Goal: Task Accomplishment & Management: Manage account settings

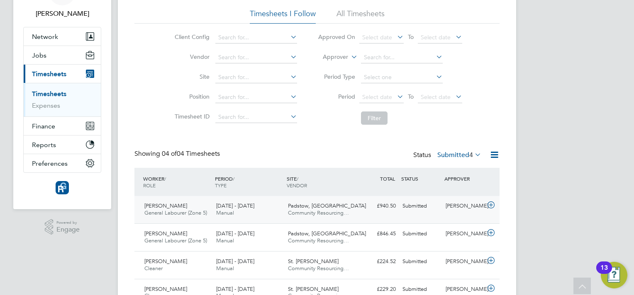
click at [415, 207] on div "Submitted" at bounding box center [420, 206] width 43 height 14
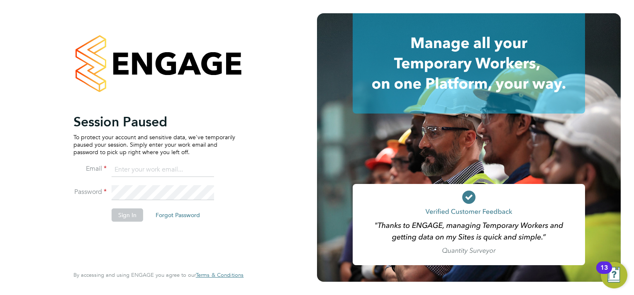
click at [172, 171] on input at bounding box center [163, 170] width 102 height 15
type input "sasha.steeples@setsquarerecruitment.com"
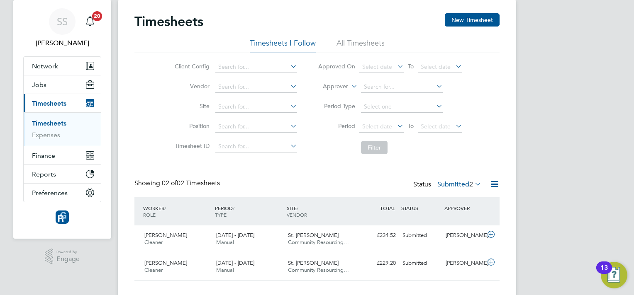
scroll to position [39, 0]
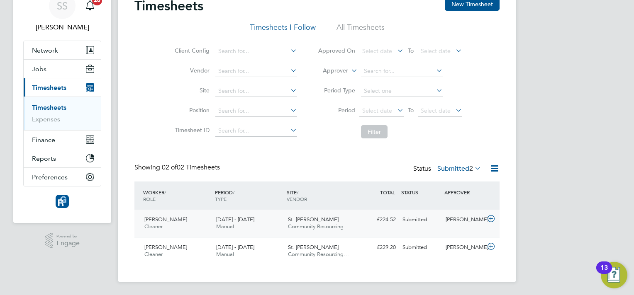
click at [476, 222] on div "[PERSON_NAME]" at bounding box center [463, 220] width 43 height 14
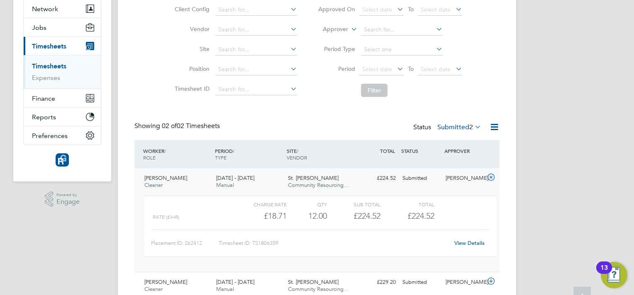
scroll to position [115, 0]
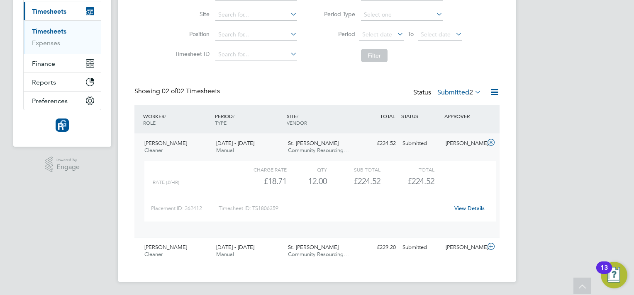
click at [469, 208] on link "View Details" at bounding box center [469, 208] width 30 height 7
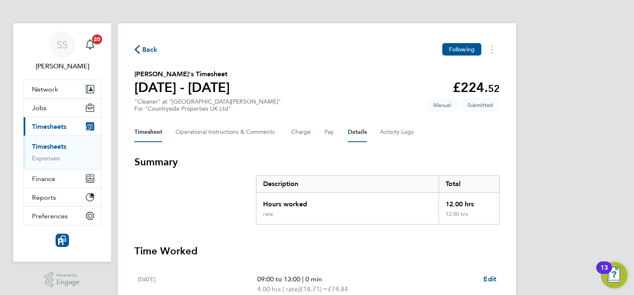
click at [351, 131] on button "Details" at bounding box center [356, 132] width 19 height 20
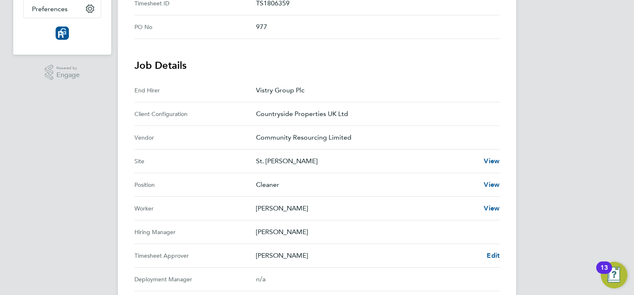
scroll to position [290, 0]
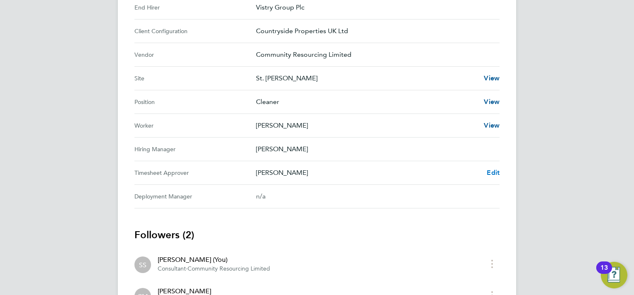
click at [493, 172] on span "Edit" at bounding box center [492, 173] width 13 height 8
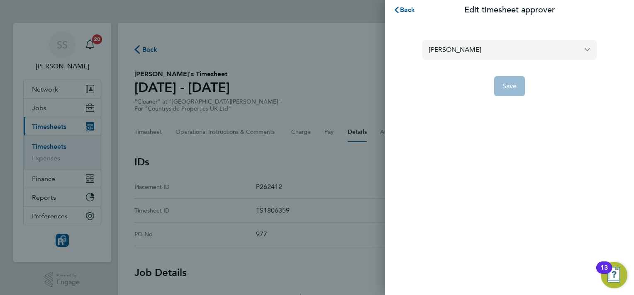
click at [488, 53] on input "[PERSON_NAME]" at bounding box center [509, 49] width 174 height 19
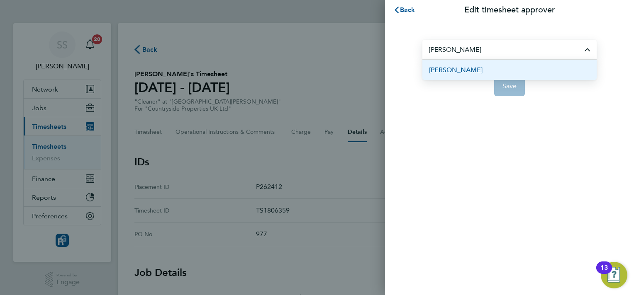
click at [449, 74] on span "[PERSON_NAME]" at bounding box center [455, 70] width 53 height 10
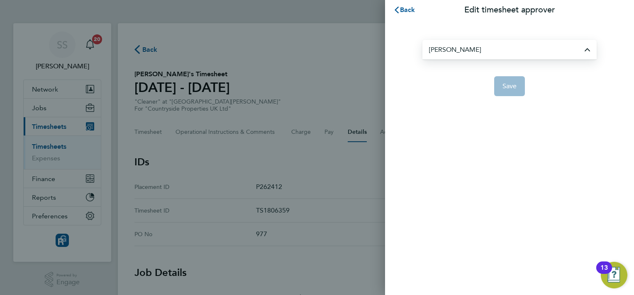
type input "[PERSON_NAME]"
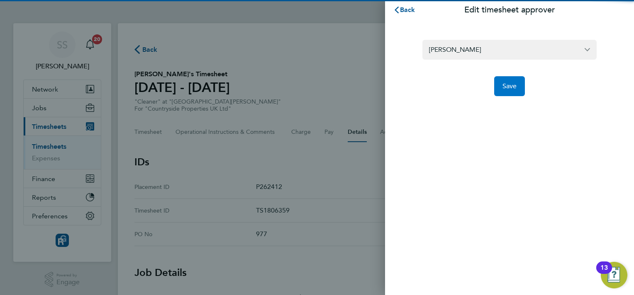
click at [518, 91] on button "Save" at bounding box center [509, 86] width 31 height 20
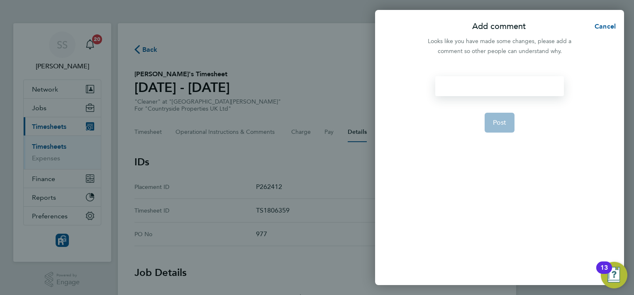
drag, startPoint x: 453, startPoint y: 89, endPoint x: 457, endPoint y: 86, distance: 4.8
click at [457, 86] on div at bounding box center [499, 86] width 128 height 20
click at [484, 75] on div "Post" at bounding box center [499, 175] width 249 height 219
click at [471, 94] on div at bounding box center [499, 86] width 128 height 20
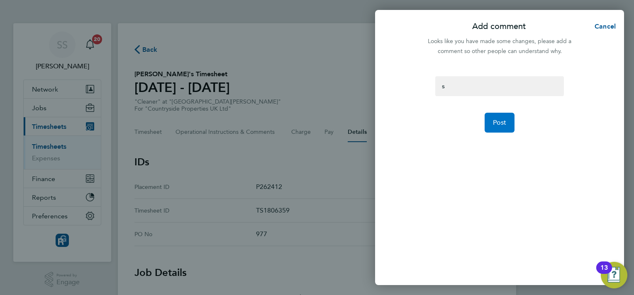
click at [487, 117] on button "Post" at bounding box center [499, 123] width 30 height 20
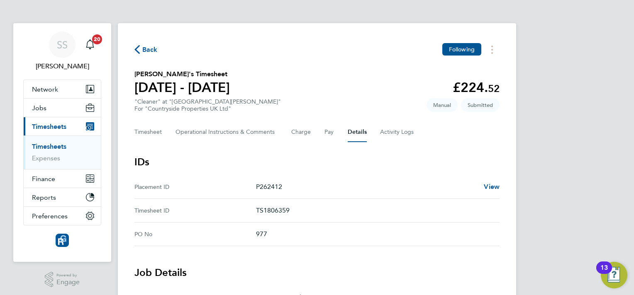
click at [44, 148] on link "Timesheets" at bounding box center [49, 147] width 34 height 8
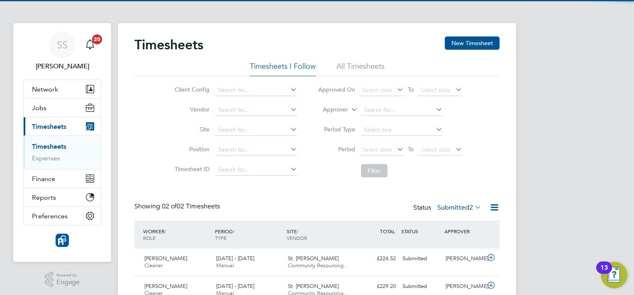
scroll to position [39, 0]
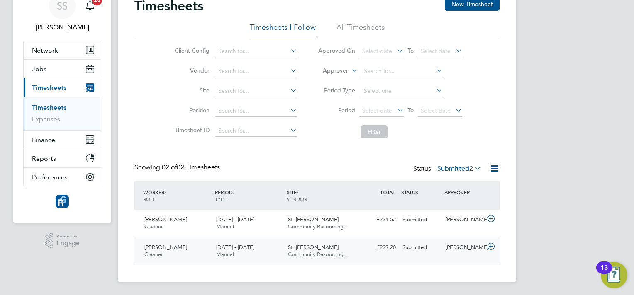
click at [480, 245] on div "Calum Madden" at bounding box center [463, 248] width 43 height 14
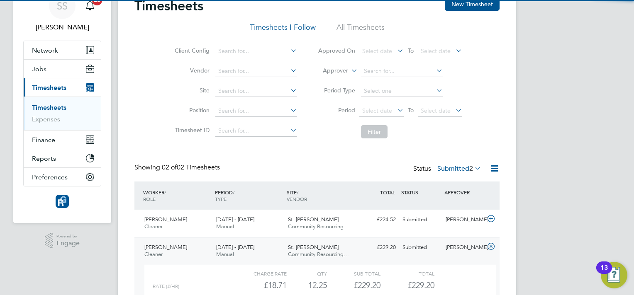
scroll to position [115, 0]
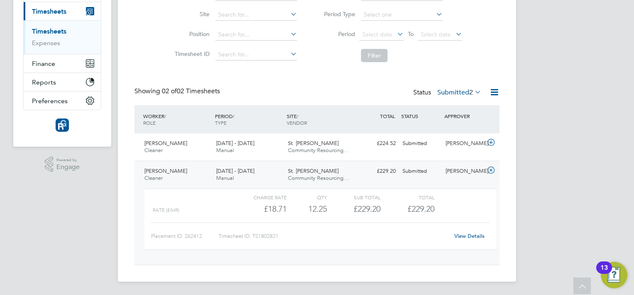
click at [463, 236] on link "View Details" at bounding box center [469, 236] width 30 height 7
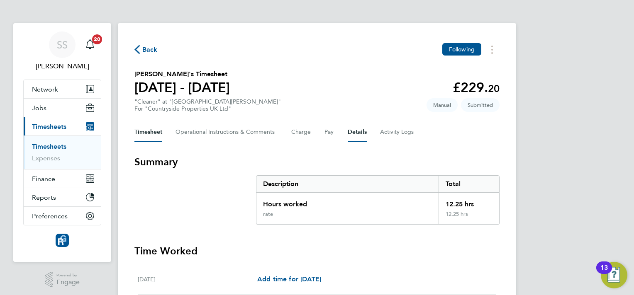
click at [351, 136] on button "Details" at bounding box center [356, 132] width 19 height 20
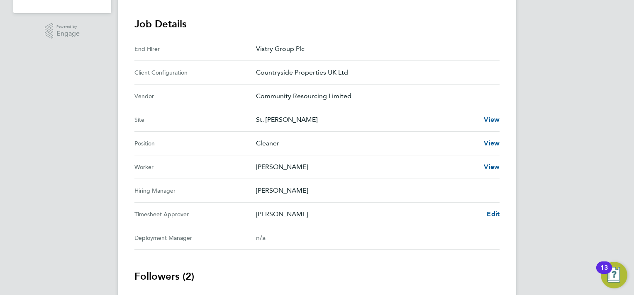
scroll to position [290, 0]
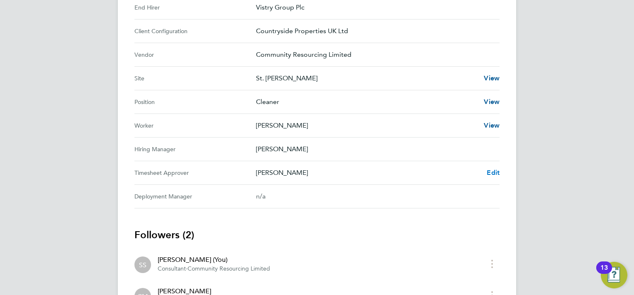
click at [493, 170] on span "Edit" at bounding box center [492, 173] width 13 height 8
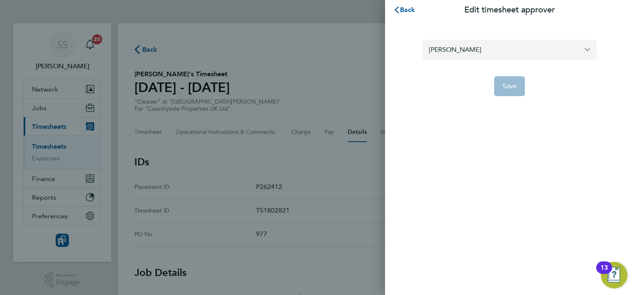
click at [443, 51] on input "[PERSON_NAME]" at bounding box center [509, 49] width 174 height 19
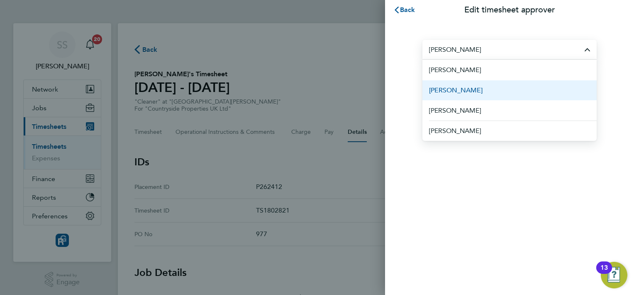
drag, startPoint x: 446, startPoint y: 89, endPoint x: 466, endPoint y: 100, distance: 22.8
click at [447, 88] on span "[PERSON_NAME]" at bounding box center [455, 90] width 53 height 10
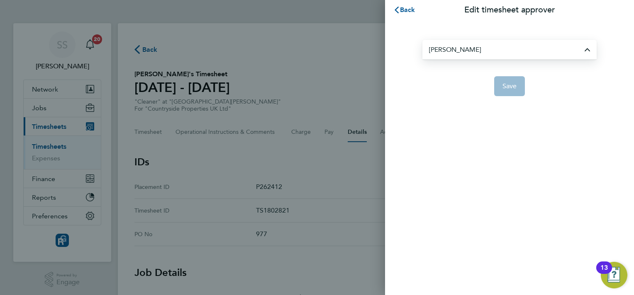
type input "[PERSON_NAME]"
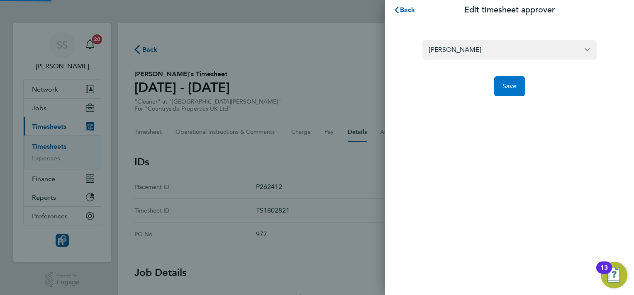
click at [508, 85] on span "Save" at bounding box center [509, 86] width 15 height 8
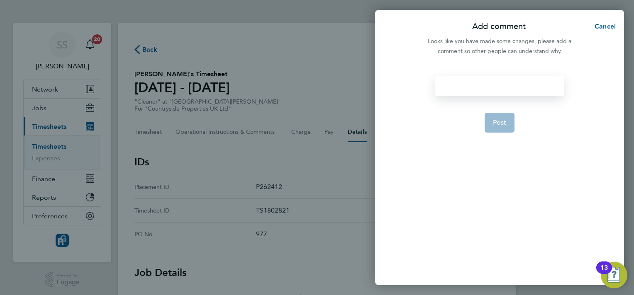
click at [464, 87] on div at bounding box center [499, 86] width 128 height 20
click at [486, 82] on div at bounding box center [499, 86] width 128 height 20
click at [498, 122] on span "Post" at bounding box center [500, 123] width 14 height 8
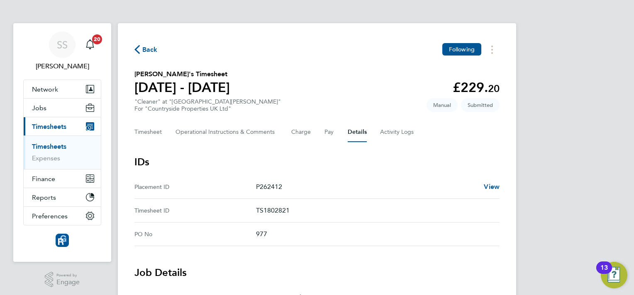
click at [49, 129] on span "Timesheets" at bounding box center [49, 127] width 34 height 8
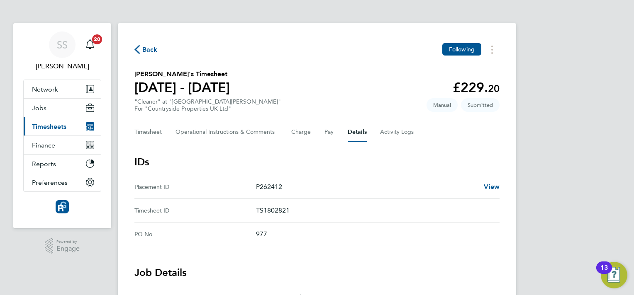
click at [51, 128] on span "Timesheets" at bounding box center [49, 127] width 34 height 8
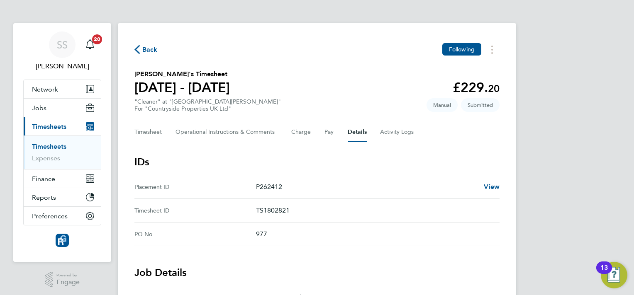
click at [34, 149] on link "Timesheets" at bounding box center [49, 147] width 34 height 8
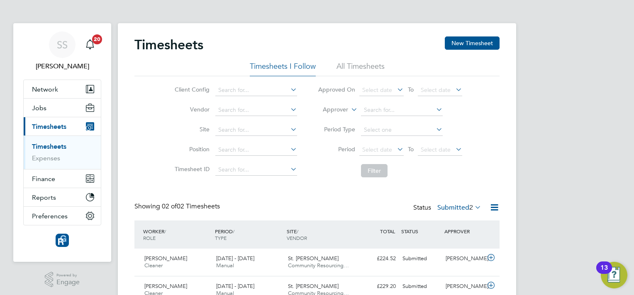
click at [257, 83] on li "Client Config" at bounding box center [235, 90] width 146 height 20
click at [265, 82] on li "Client Config" at bounding box center [235, 90] width 146 height 20
drag, startPoint x: 468, startPoint y: 41, endPoint x: 460, endPoint y: 48, distance: 10.6
click at [467, 40] on button "New Timesheet" at bounding box center [472, 42] width 55 height 13
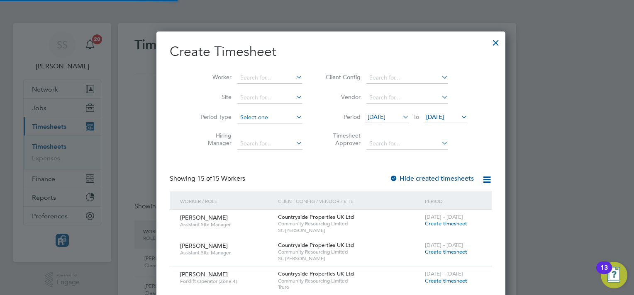
scroll to position [766, 321]
click at [258, 75] on input at bounding box center [269, 78] width 65 height 12
click at [268, 145] on li "Mic hael O'Reilly" at bounding box center [261, 145] width 77 height 11
type input "Michael O'Reilly"
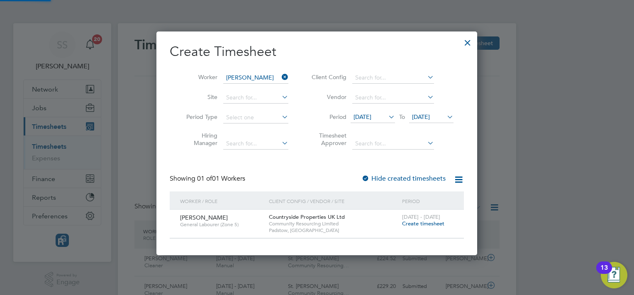
scroll to position [223, 321]
click at [427, 221] on span "Create timesheet" at bounding box center [423, 223] width 42 height 7
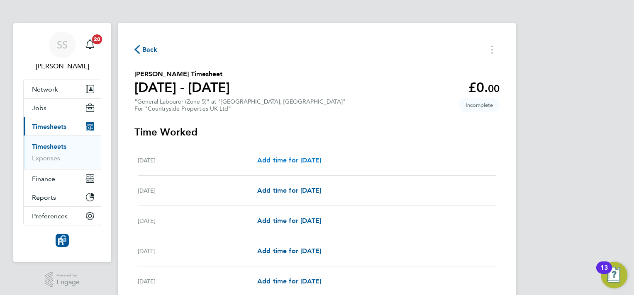
click at [314, 160] on span "Add time for Mon 25 Aug" at bounding box center [289, 160] width 64 height 8
select select "30"
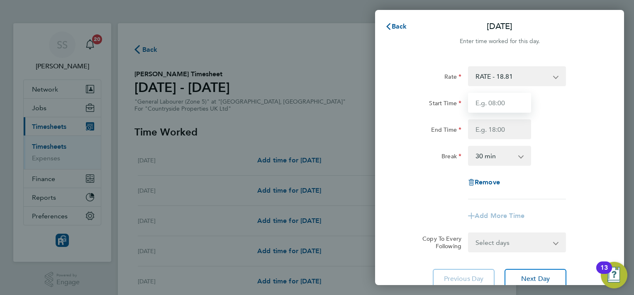
click at [492, 99] on input "Start Time" at bounding box center [499, 103] width 63 height 20
type input "07:00"
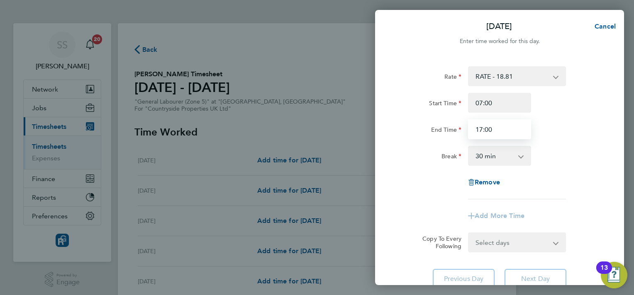
type input "17:00"
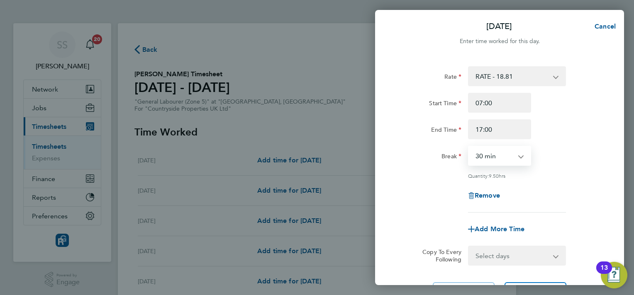
drag, startPoint x: 517, startPoint y: 159, endPoint x: 512, endPoint y: 164, distance: 7.3
click at [516, 159] on select "0 min 15 min 30 min 45 min 60 min 75 min 90 min" at bounding box center [494, 156] width 51 height 18
select select "0"
click at [469, 147] on select "0 min 15 min 30 min 45 min 60 min 75 min 90 min" at bounding box center [494, 156] width 51 height 18
click at [569, 148] on div "Break 0 min 15 min 30 min 45 min 60 min 75 min 90 min" at bounding box center [499, 156] width 209 height 20
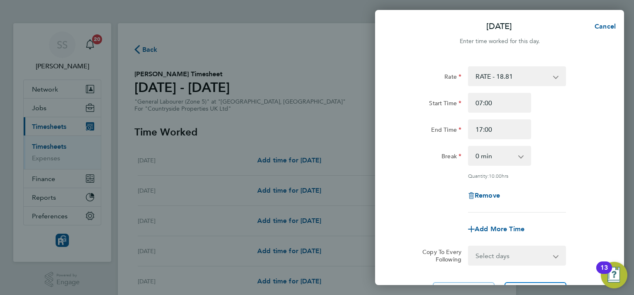
scroll to position [79, 0]
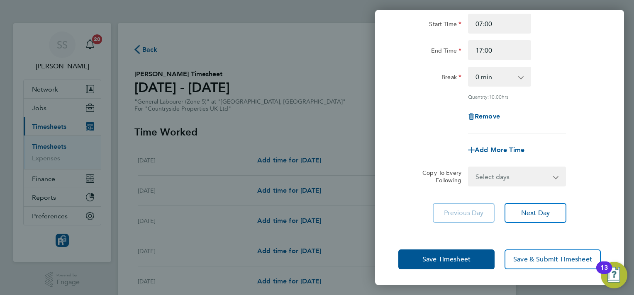
click at [491, 144] on div "Add More Time" at bounding box center [499, 150] width 70 height 20
click at [495, 151] on span "Add More Time" at bounding box center [499, 150] width 50 height 8
select select "null"
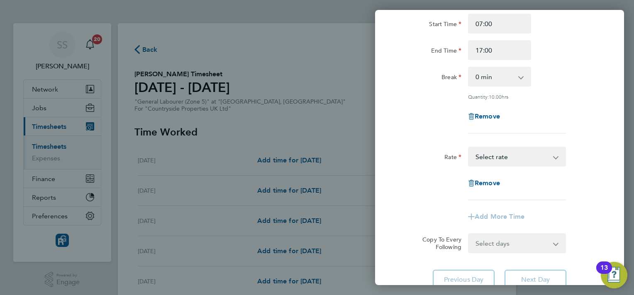
click at [528, 156] on select "RATE - 18.81 Select rate" at bounding box center [512, 157] width 86 height 18
click at [582, 109] on div "Remove" at bounding box center [499, 117] width 209 height 20
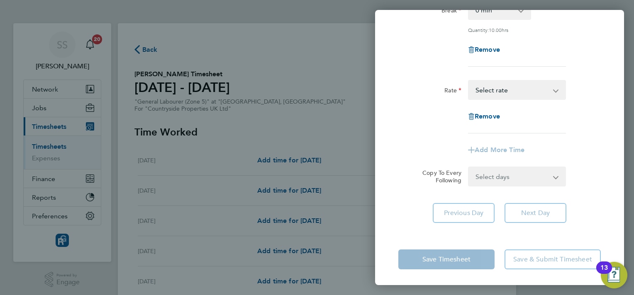
click at [523, 172] on select "Select days Day Tuesday Wednesday Thursday Friday" at bounding box center [512, 177] width 87 height 18
drag, startPoint x: 524, startPoint y: 87, endPoint x: 527, endPoint y: 96, distance: 9.5
click at [524, 87] on select "RATE - 18.81 Select rate" at bounding box center [512, 90] width 86 height 18
select select "30"
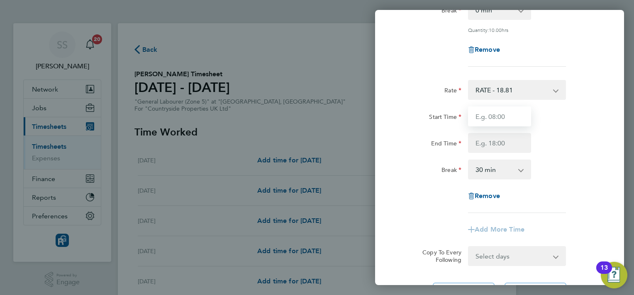
click at [488, 115] on input "Start Time" at bounding box center [499, 117] width 63 height 20
type input "07:00"
click at [497, 148] on input "End Time" at bounding box center [499, 143] width 63 height 20
type input "7"
type input "17:00"
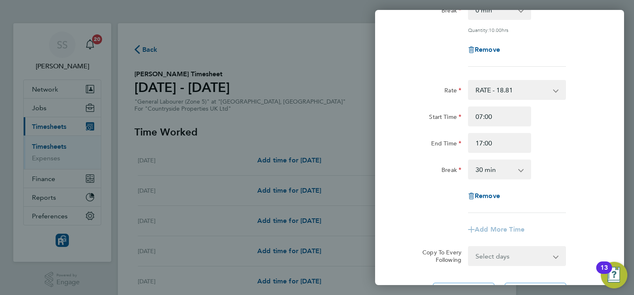
click at [510, 171] on app-timesheet-line-hourly "Start Time 07:00 End Time 17:00 Break 0 min 15 min 30 min 45 min 60 min 75 min …" at bounding box center [499, 143] width 202 height 73
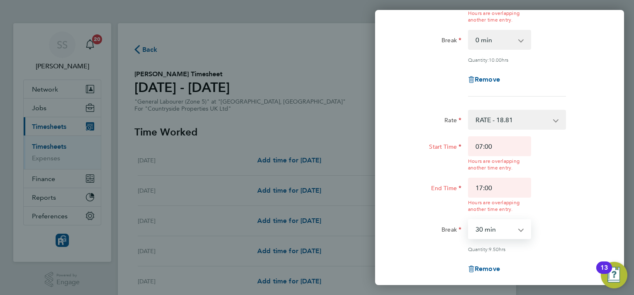
scroll to position [176, 0]
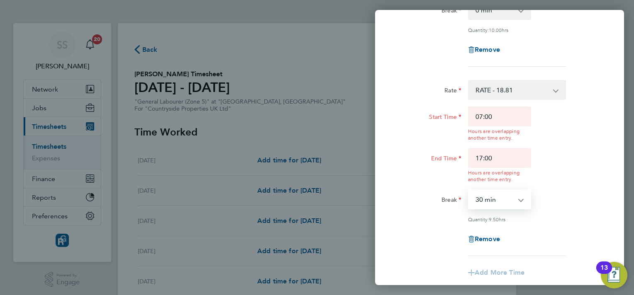
select select "0"
drag, startPoint x: 510, startPoint y: 168, endPoint x: 503, endPoint y: 209, distance: 42.0
click at [469, 190] on select "0 min 15 min 30 min 45 min 60 min 75 min 90 min" at bounding box center [494, 199] width 51 height 18
click at [600, 175] on div "End Time 17:00 Hours are overlapping another time entry." at bounding box center [499, 165] width 209 height 35
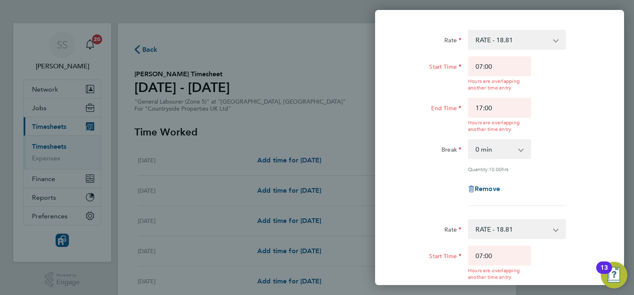
scroll to position [0, 0]
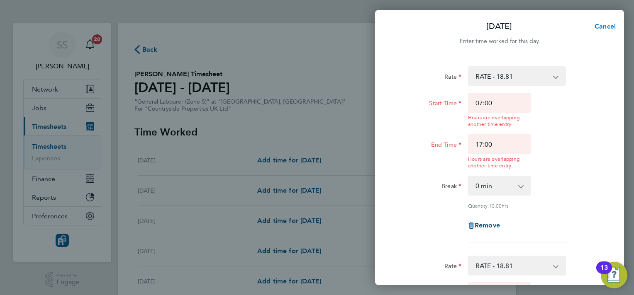
click at [610, 22] on span "Cancel" at bounding box center [604, 26] width 24 height 8
select select "30"
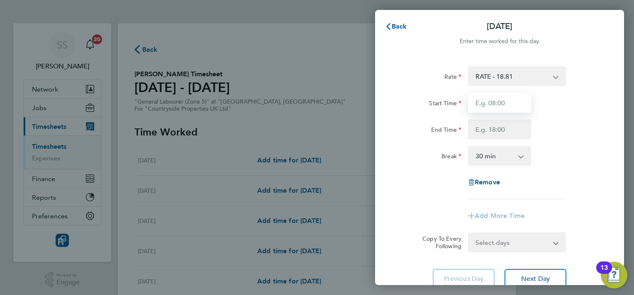
click at [499, 102] on input "Start Time" at bounding box center [499, 103] width 63 height 20
type input "07:30"
type input "17:30"
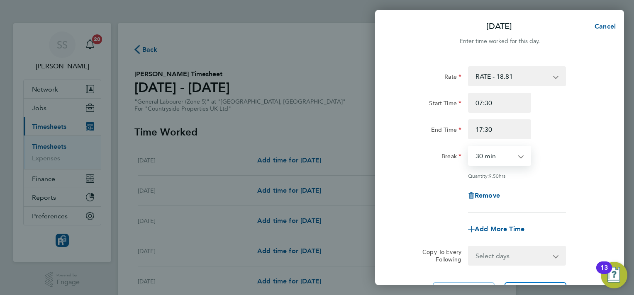
click at [491, 152] on select "0 min 15 min 30 min 45 min 60 min 75 min 90 min" at bounding box center [494, 156] width 51 height 18
select select "0"
click at [469, 147] on select "0 min 15 min 30 min 45 min 60 min 75 min 90 min" at bounding box center [494, 156] width 51 height 18
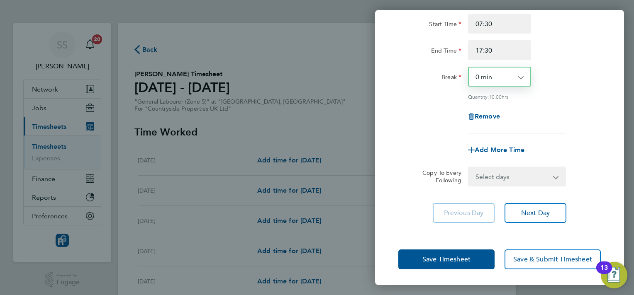
click at [518, 177] on select "Select days Day Tuesday Wednesday Thursday Friday" at bounding box center [512, 177] width 87 height 18
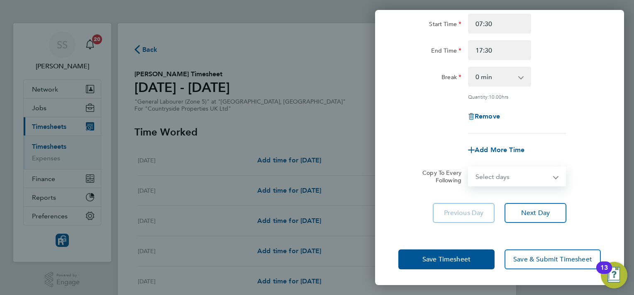
select select "TUE"
click at [469, 168] on select "Select days Day Tuesday Wednesday Thursday Friday" at bounding box center [512, 177] width 87 height 18
select select "2025-08-29"
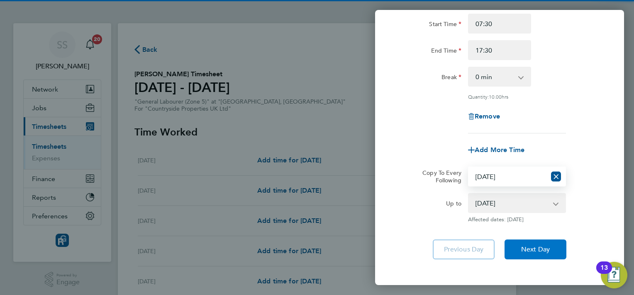
click at [533, 253] on button "Next Day" at bounding box center [535, 250] width 62 height 20
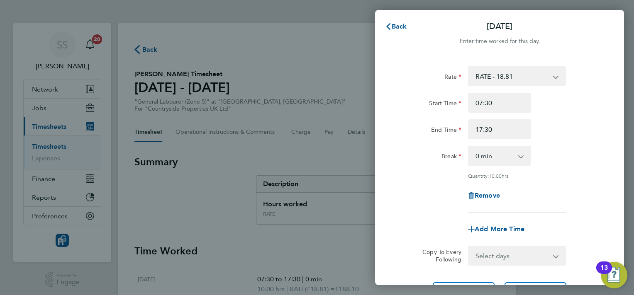
scroll to position [79, 0]
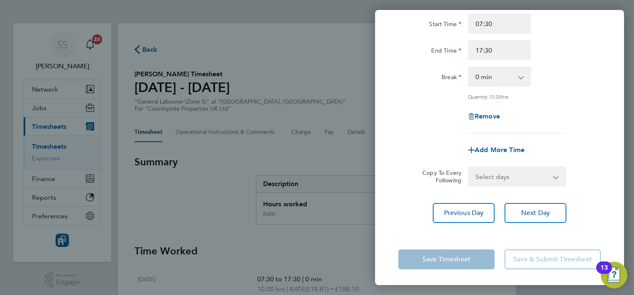
click at [499, 175] on select "Select days Day Wednesday Thursday Friday" at bounding box center [512, 177] width 87 height 18
select select "WED"
click at [469, 168] on select "Select days Day Wednesday Thursday Friday" at bounding box center [512, 177] width 87 height 18
select select "2025-08-29"
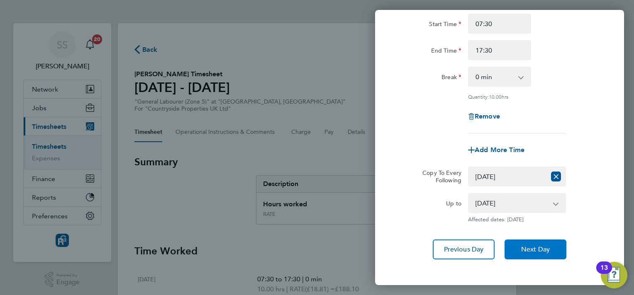
click at [525, 254] on button "Next Day" at bounding box center [535, 250] width 62 height 20
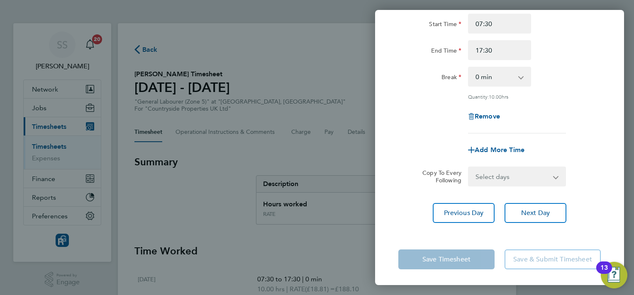
click at [507, 180] on select "Select days Day Thursday Friday" at bounding box center [512, 177] width 87 height 18
select select "THU"
click at [469, 168] on select "Select days Day Thursday Friday" at bounding box center [512, 177] width 87 height 18
select select "2025-08-29"
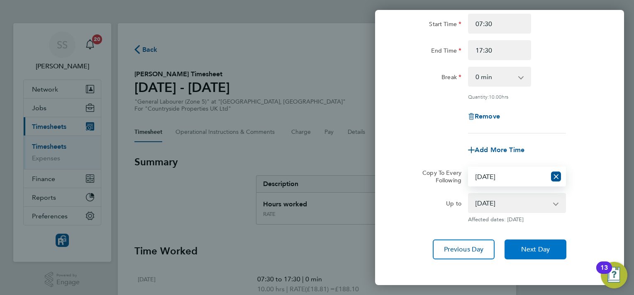
click at [514, 253] on button "Next Day" at bounding box center [535, 250] width 62 height 20
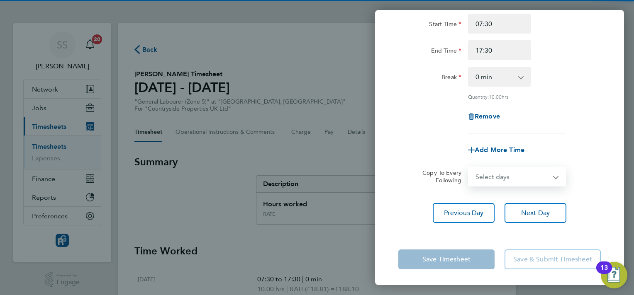
click at [524, 174] on select "Select days Friday" at bounding box center [512, 177] width 87 height 18
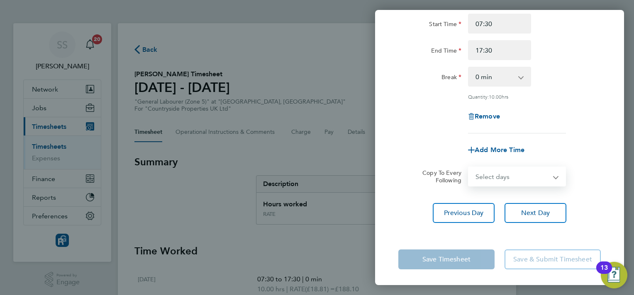
select select "FRI"
click at [469, 168] on select "Select days Friday" at bounding box center [512, 177] width 87 height 18
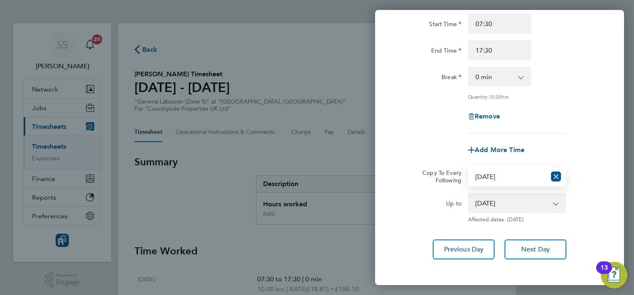
scroll to position [116, 0]
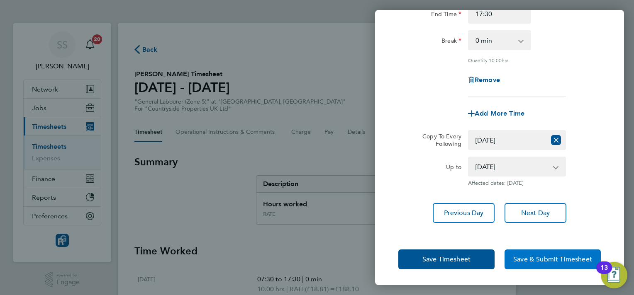
click at [522, 262] on span "Save & Submit Timesheet" at bounding box center [552, 259] width 79 height 8
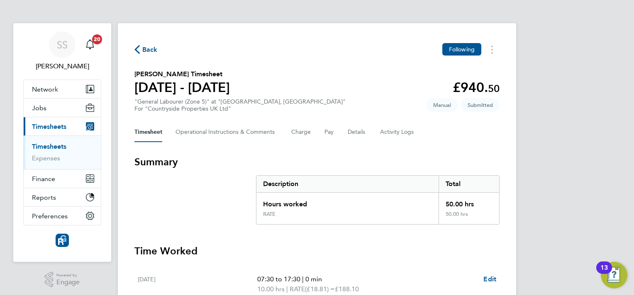
click at [44, 147] on link "Timesheets" at bounding box center [49, 147] width 34 height 8
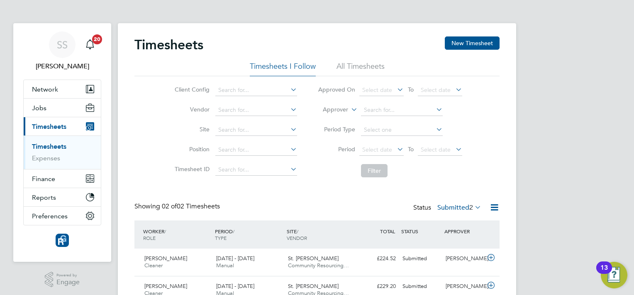
scroll to position [39, 0]
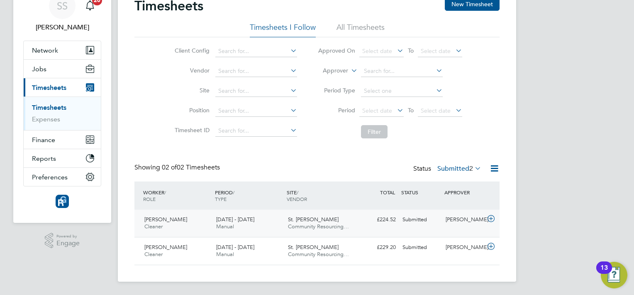
drag, startPoint x: 376, startPoint y: 224, endPoint x: 381, endPoint y: 222, distance: 6.2
click at [381, 222] on div "£224.52 Submitted" at bounding box center [377, 220] width 43 height 14
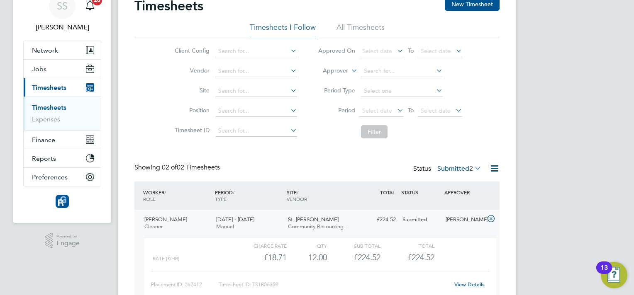
scroll to position [115, 0]
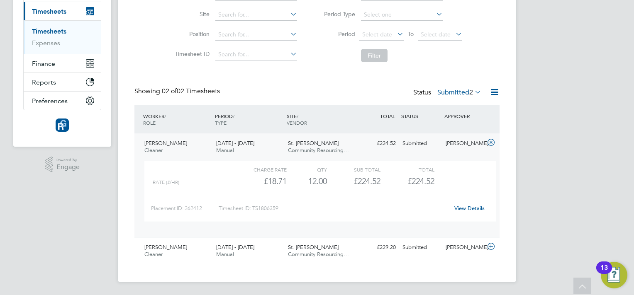
click at [467, 209] on link "View Details" at bounding box center [469, 208] width 30 height 7
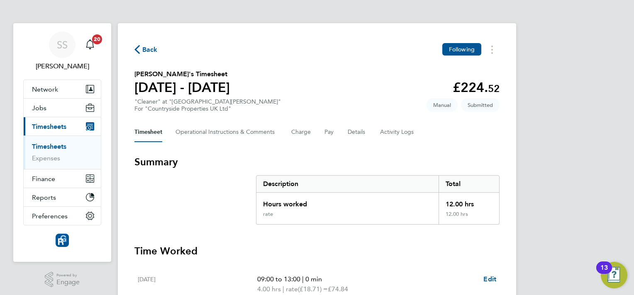
click at [155, 49] on span "Back" at bounding box center [149, 50] width 15 height 10
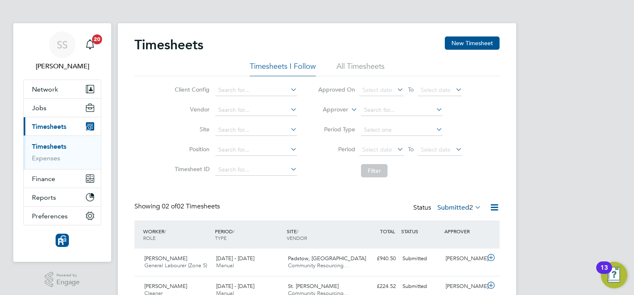
scroll to position [39, 0]
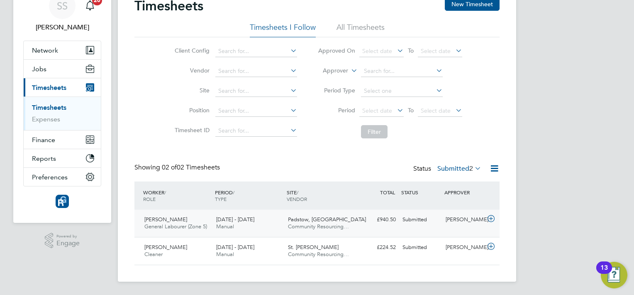
click at [476, 220] on div "[PERSON_NAME]" at bounding box center [463, 220] width 43 height 14
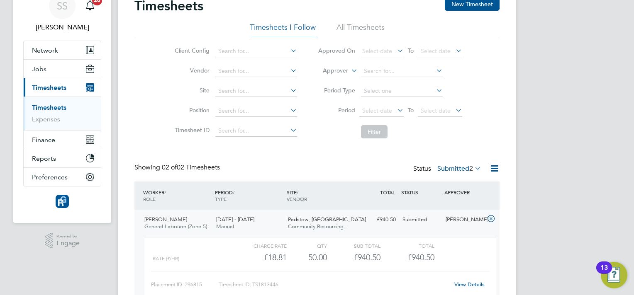
scroll to position [80, 0]
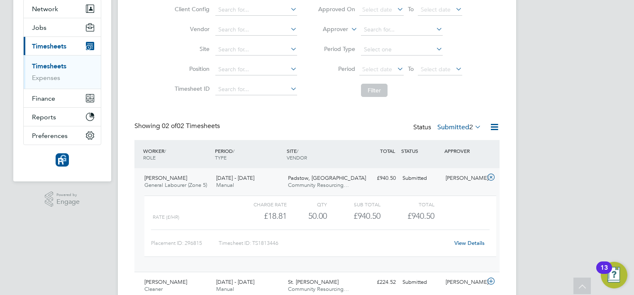
click at [474, 239] on div "View Details" at bounding box center [469, 243] width 41 height 13
click at [467, 243] on link "View Details" at bounding box center [469, 243] width 30 height 7
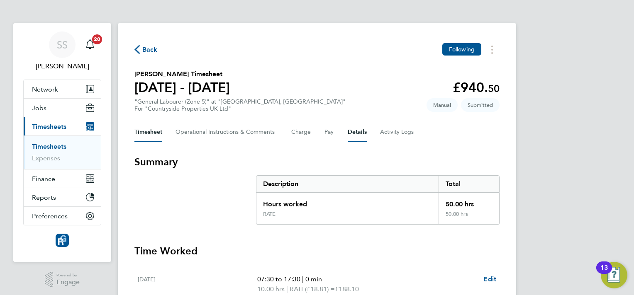
drag, startPoint x: 352, startPoint y: 135, endPoint x: 355, endPoint y: 145, distance: 10.4
click at [352, 135] on button "Details" at bounding box center [356, 132] width 19 height 20
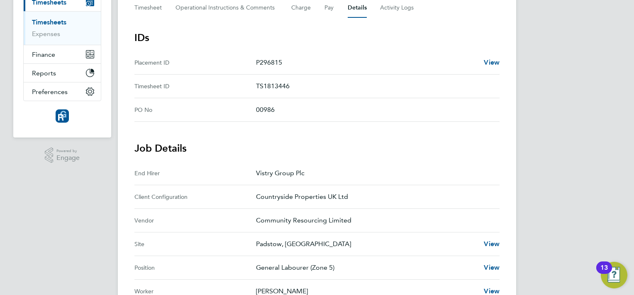
scroll to position [290, 0]
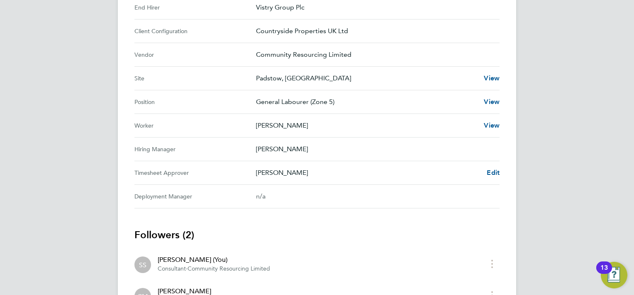
click at [499, 171] on div "Back Following [PERSON_NAME] Timesheet [DATE] - [DATE] £940. 50 "General Labour…" at bounding box center [317, 44] width 398 height 622
click at [495, 173] on span "Edit" at bounding box center [492, 173] width 13 height 8
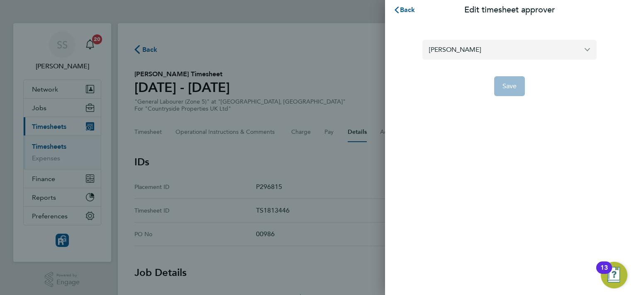
click at [465, 51] on input "[PERSON_NAME]" at bounding box center [509, 49] width 174 height 19
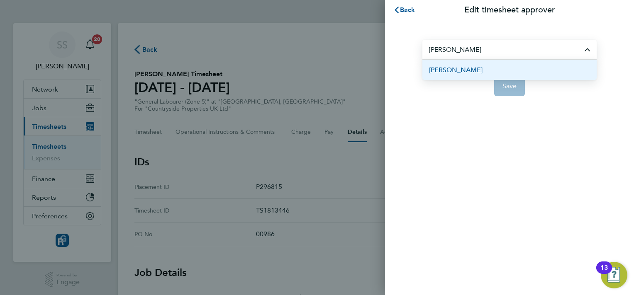
drag, startPoint x: 466, startPoint y: 69, endPoint x: 475, endPoint y: 72, distance: 8.8
click at [467, 67] on li "[PERSON_NAME]" at bounding box center [509, 70] width 174 height 20
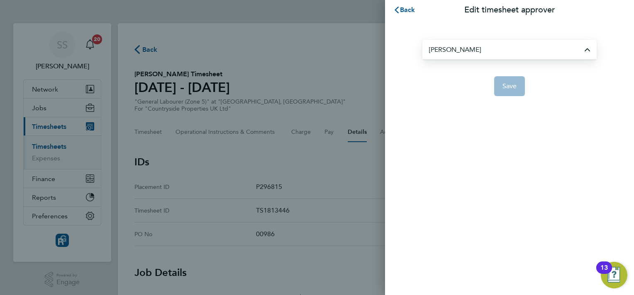
type input "[PERSON_NAME]"
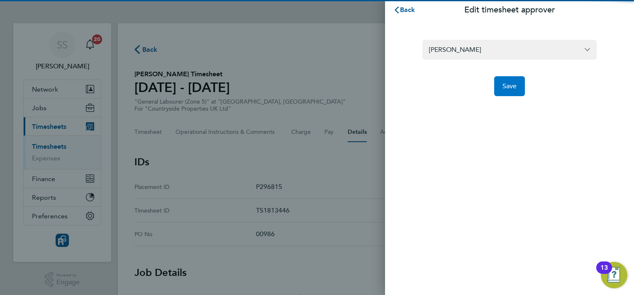
click at [517, 82] on button "Save" at bounding box center [509, 86] width 31 height 20
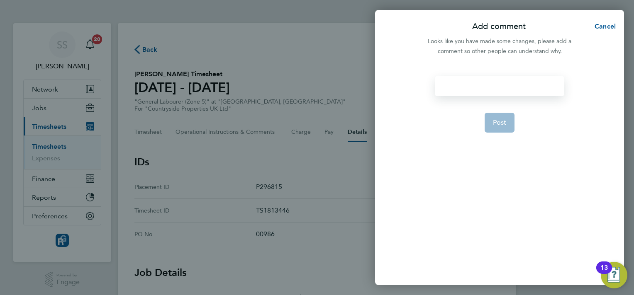
drag, startPoint x: 473, startPoint y: 80, endPoint x: 482, endPoint y: 96, distance: 18.0
click at [474, 79] on div at bounding box center [499, 86] width 128 height 20
click at [501, 124] on span "Post" at bounding box center [500, 123] width 14 height 8
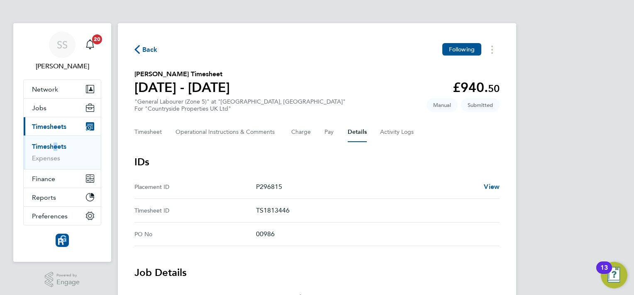
click at [53, 150] on li "Timesheets" at bounding box center [63, 149] width 62 height 12
click at [54, 148] on link "Timesheets" at bounding box center [49, 147] width 34 height 8
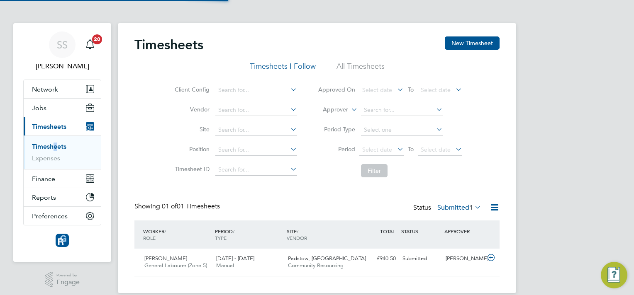
scroll to position [11, 0]
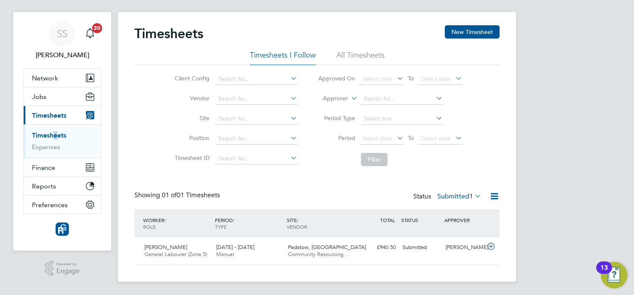
drag, startPoint x: 346, startPoint y: 52, endPoint x: 357, endPoint y: 56, distance: 11.3
click at [346, 52] on li "All Timesheets" at bounding box center [360, 57] width 48 height 15
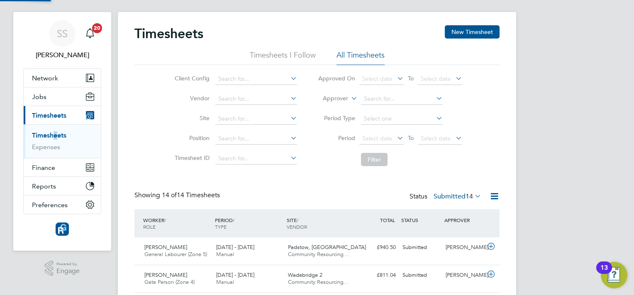
scroll to position [0, 0]
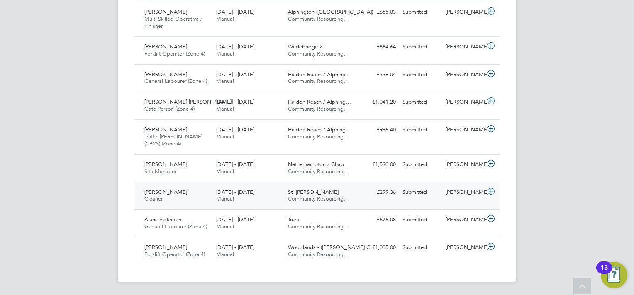
click at [462, 190] on div "Rui Afonso" at bounding box center [463, 193] width 43 height 14
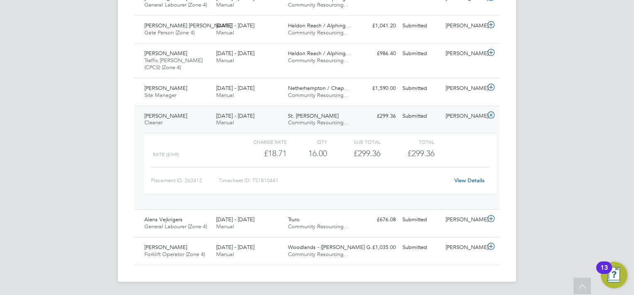
click at [470, 181] on link "View Details" at bounding box center [469, 180] width 30 height 7
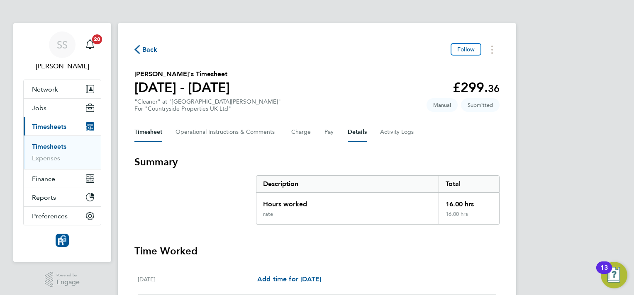
click at [355, 131] on button "Details" at bounding box center [356, 132] width 19 height 20
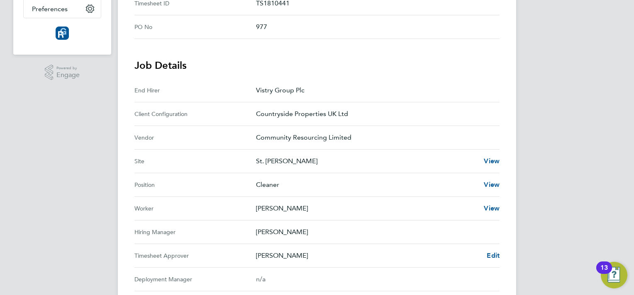
scroll to position [331, 0]
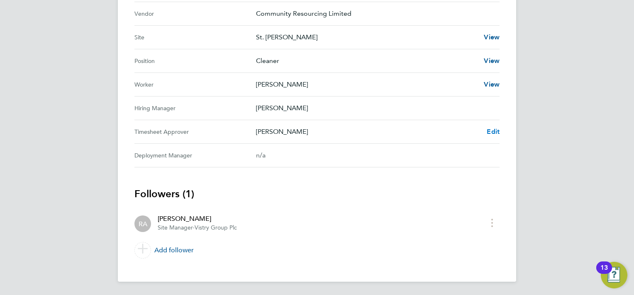
click at [491, 132] on span "Edit" at bounding box center [492, 132] width 13 height 8
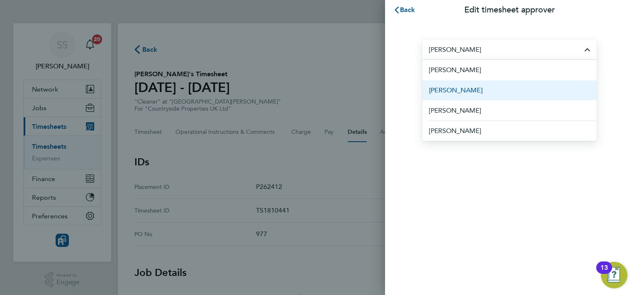
click at [467, 91] on li "[PERSON_NAME]" at bounding box center [509, 90] width 174 height 20
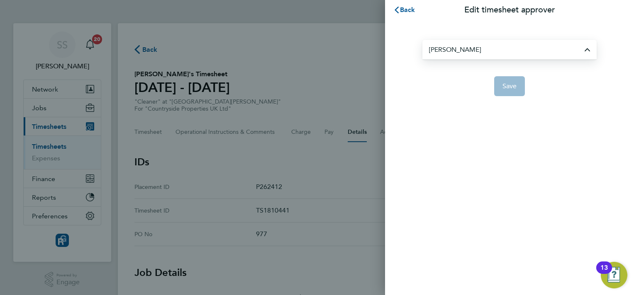
type input "[PERSON_NAME]"
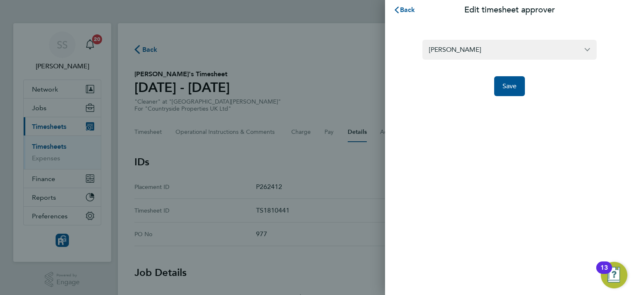
click at [509, 73] on form "Alan Fox Save" at bounding box center [509, 68] width 174 height 56
click at [511, 84] on span "Save" at bounding box center [509, 86] width 15 height 8
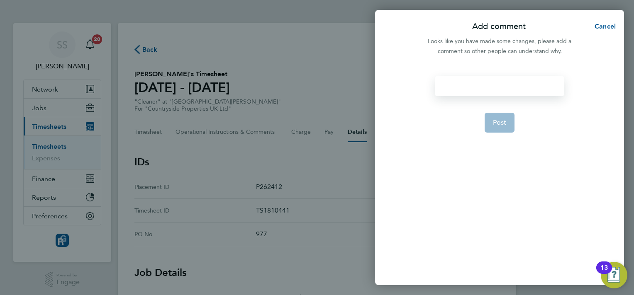
click at [458, 91] on div at bounding box center [499, 86] width 128 height 20
click at [510, 121] on button "Post" at bounding box center [499, 123] width 30 height 20
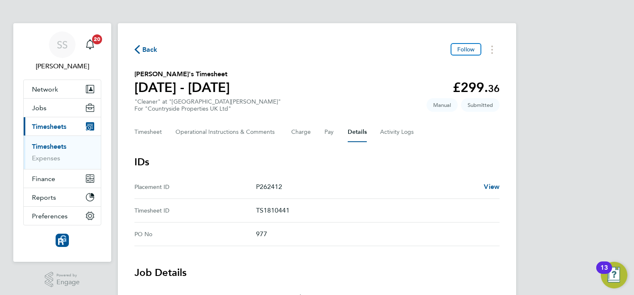
click at [41, 146] on link "Timesheets" at bounding box center [49, 147] width 34 height 8
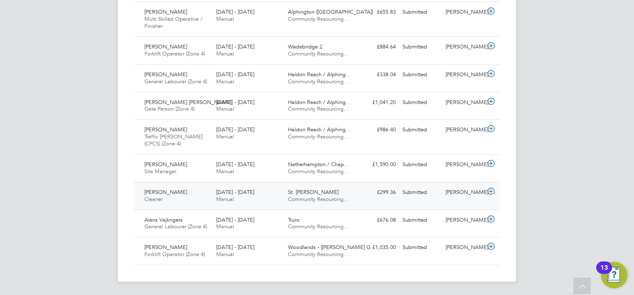
click at [217, 201] on span "Manual" at bounding box center [225, 199] width 18 height 7
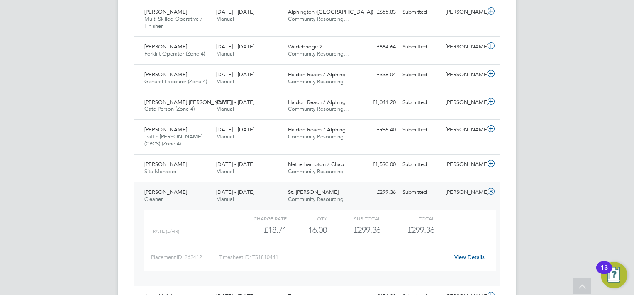
click at [469, 263] on div "View Details" at bounding box center [469, 257] width 41 height 13
click at [469, 257] on link "View Details" at bounding box center [469, 257] width 30 height 7
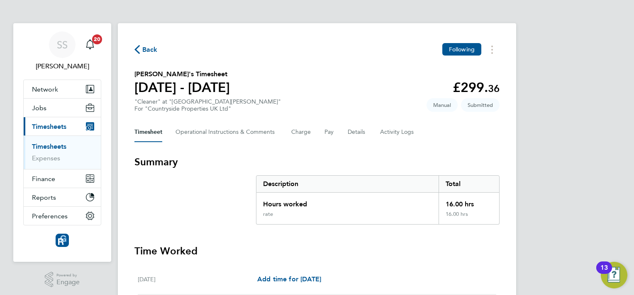
click at [43, 143] on link "Timesheets" at bounding box center [49, 147] width 34 height 8
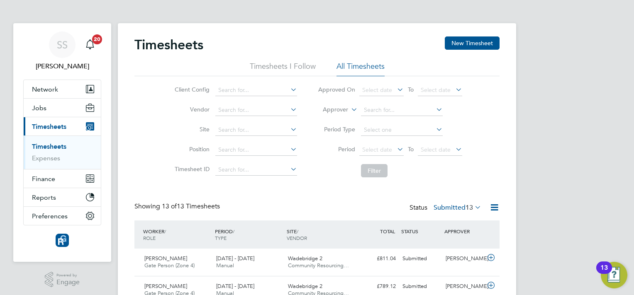
click at [270, 70] on li "Timesheets I Follow" at bounding box center [283, 68] width 66 height 15
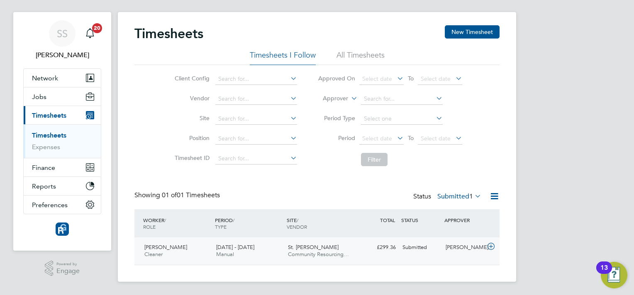
click at [397, 247] on div "£299.36 Submitted" at bounding box center [377, 248] width 43 height 14
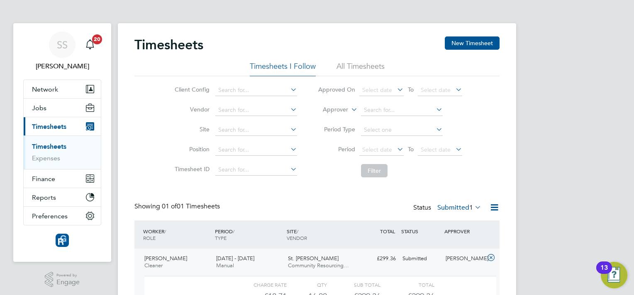
click at [50, 145] on link "Timesheets" at bounding box center [49, 147] width 34 height 8
